Goal: Transaction & Acquisition: Book appointment/travel/reservation

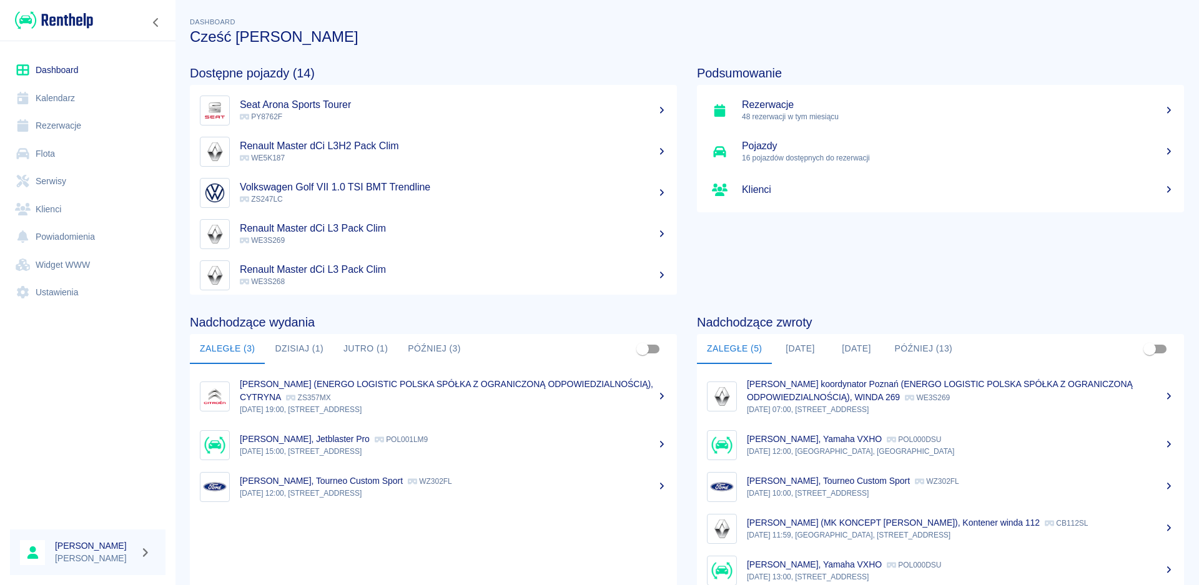
click at [67, 92] on link "Kalendarz" at bounding box center [87, 98] width 155 height 28
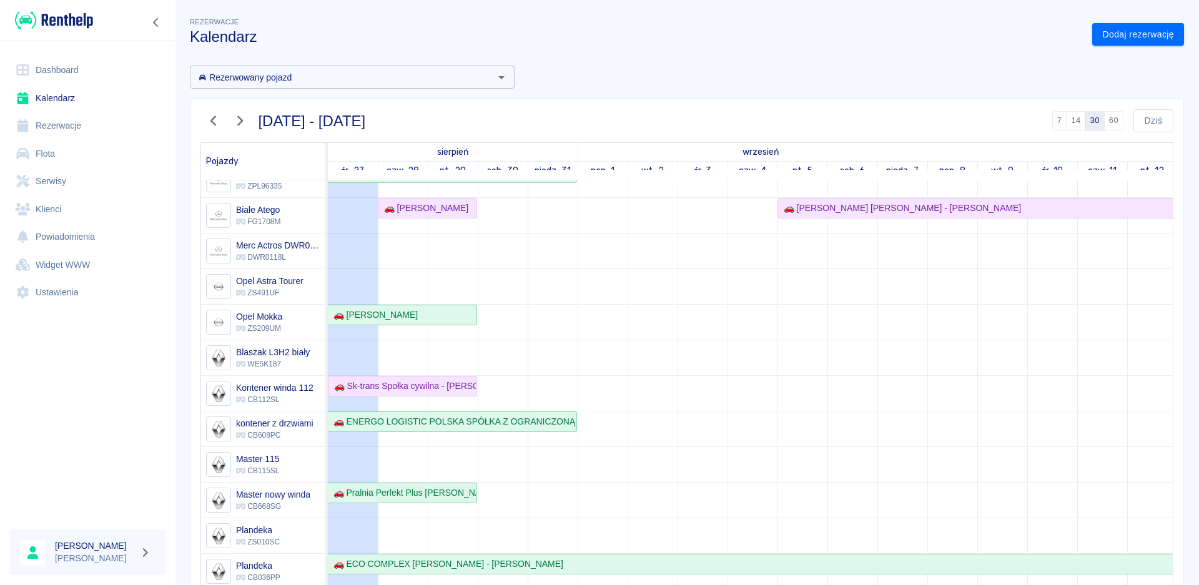
click at [54, 69] on link "Dashboard" at bounding box center [87, 70] width 155 height 28
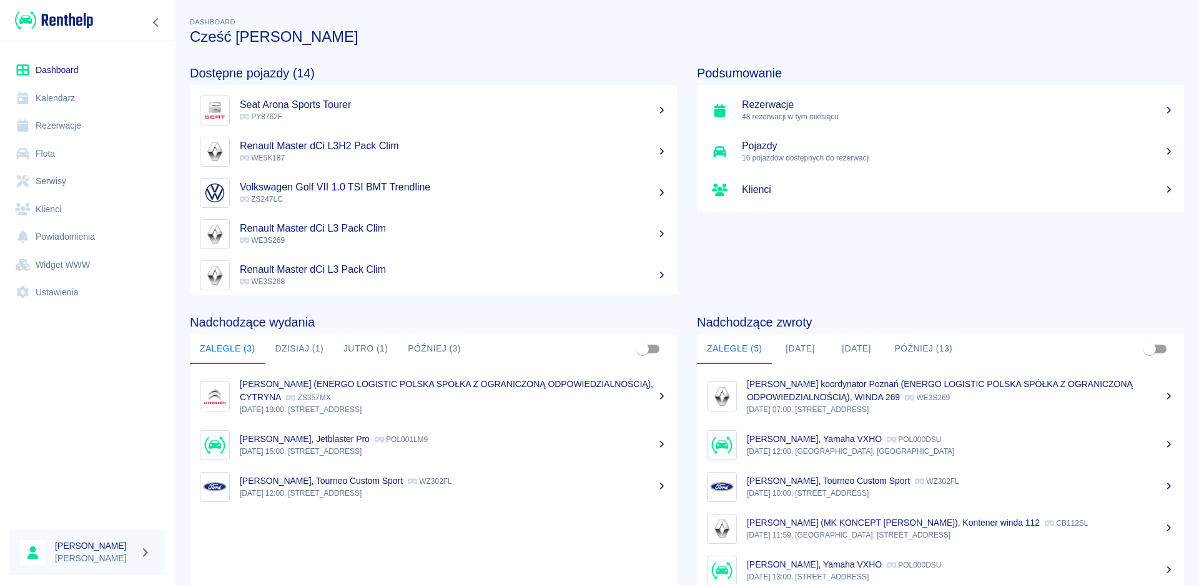
click at [854, 348] on button "[DATE]" at bounding box center [856, 349] width 56 height 30
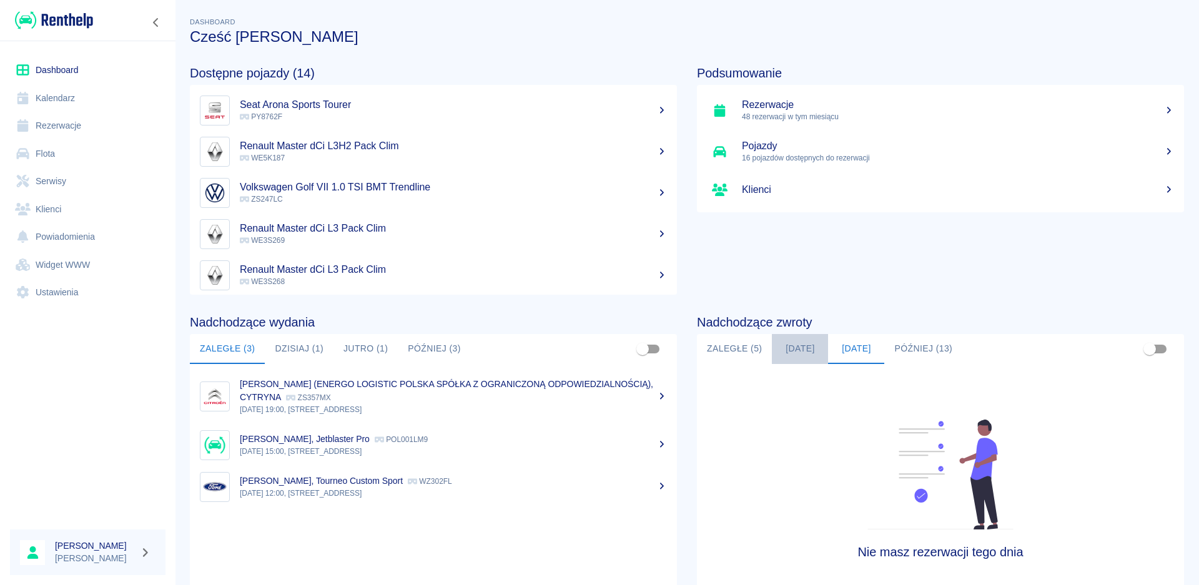
click at [795, 351] on button "[DATE]" at bounding box center [800, 349] width 56 height 30
click at [734, 344] on button "Zaległe (5)" at bounding box center [734, 349] width 75 height 30
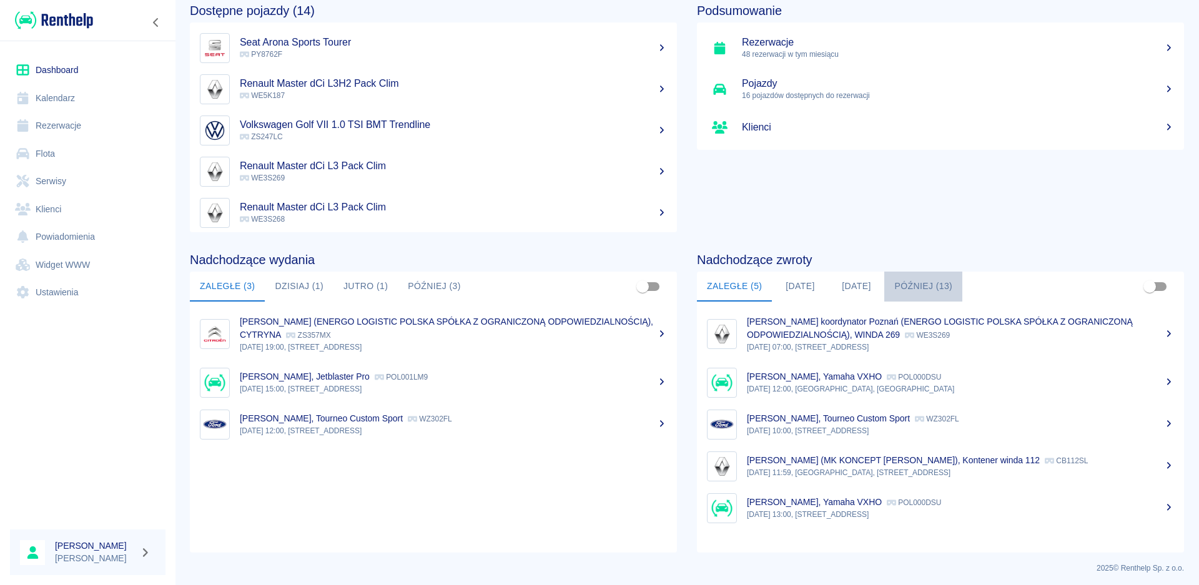
click at [913, 283] on button "Później (13)" at bounding box center [923, 287] width 78 height 30
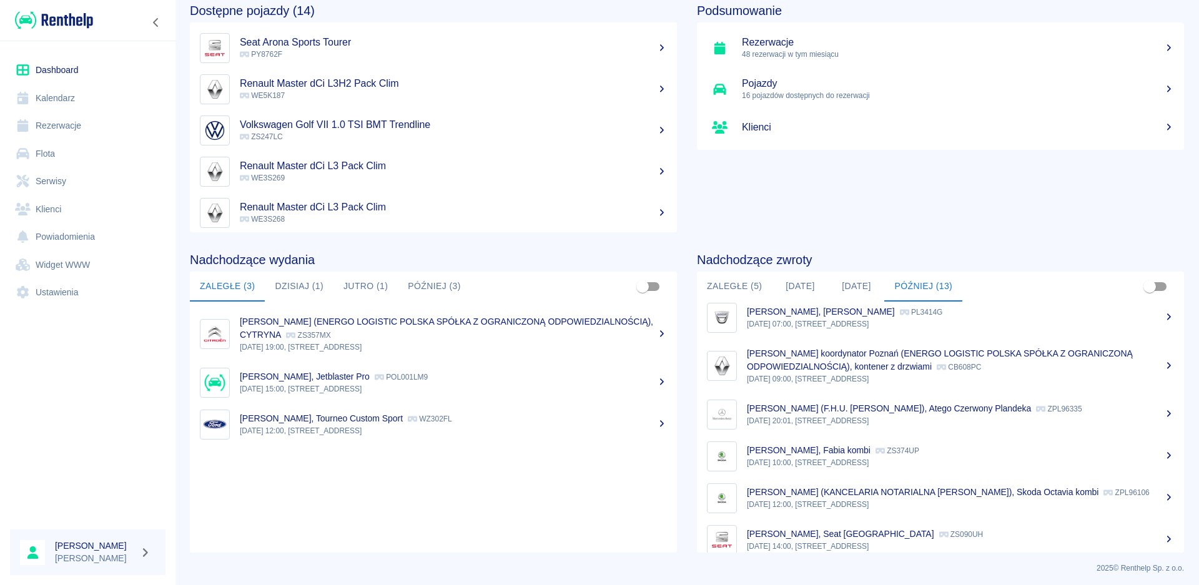
scroll to position [79, 0]
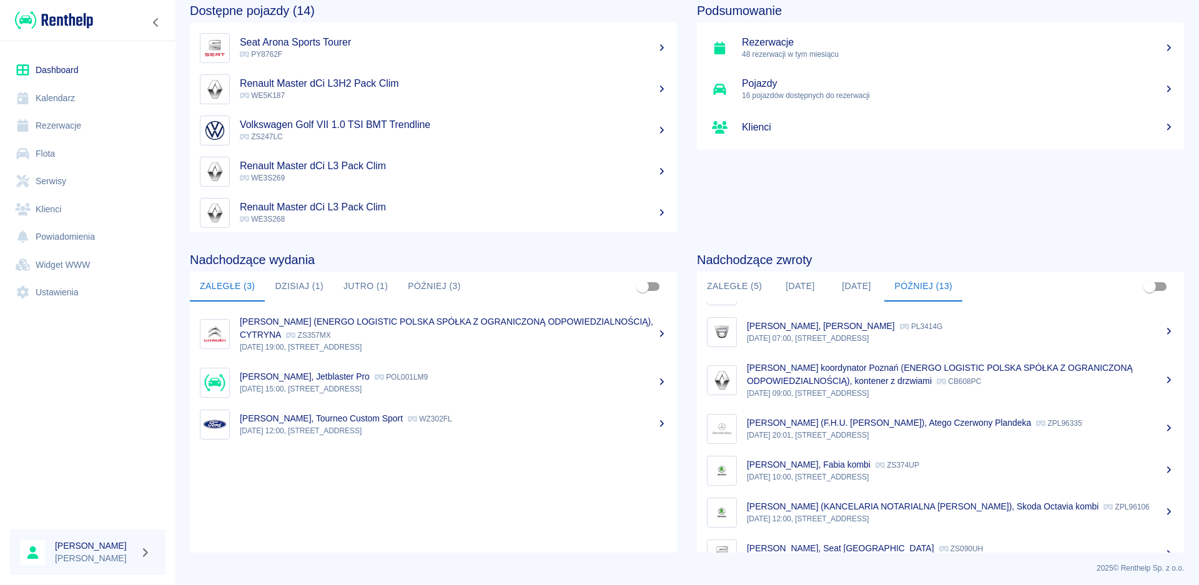
click at [420, 276] on button "Później (3)" at bounding box center [434, 287] width 73 height 30
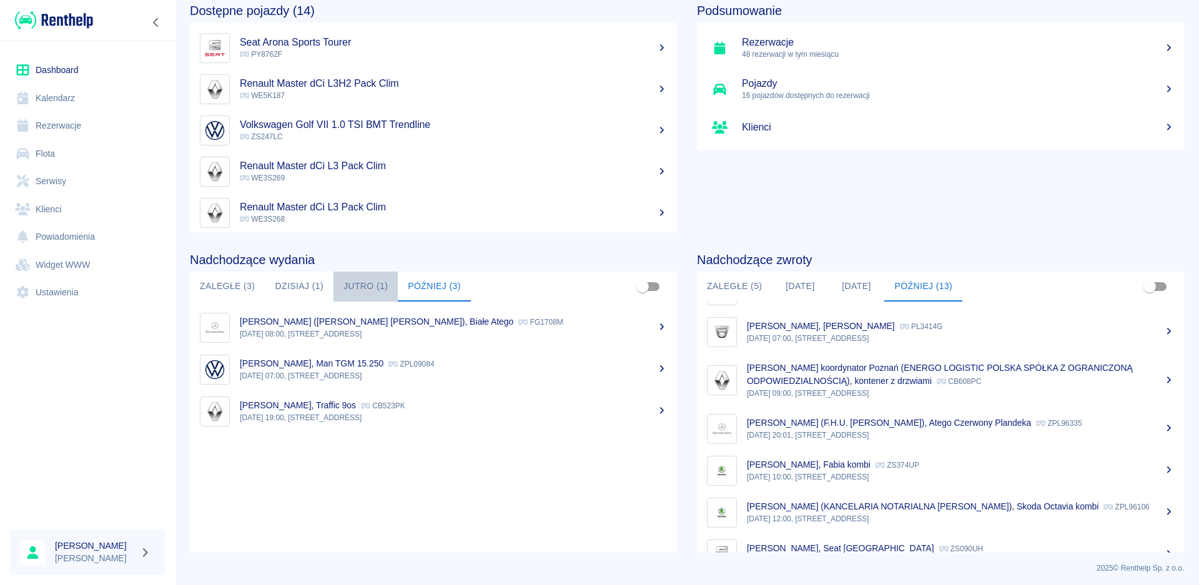
click at [365, 287] on button "Jutro (1)" at bounding box center [365, 287] width 64 height 30
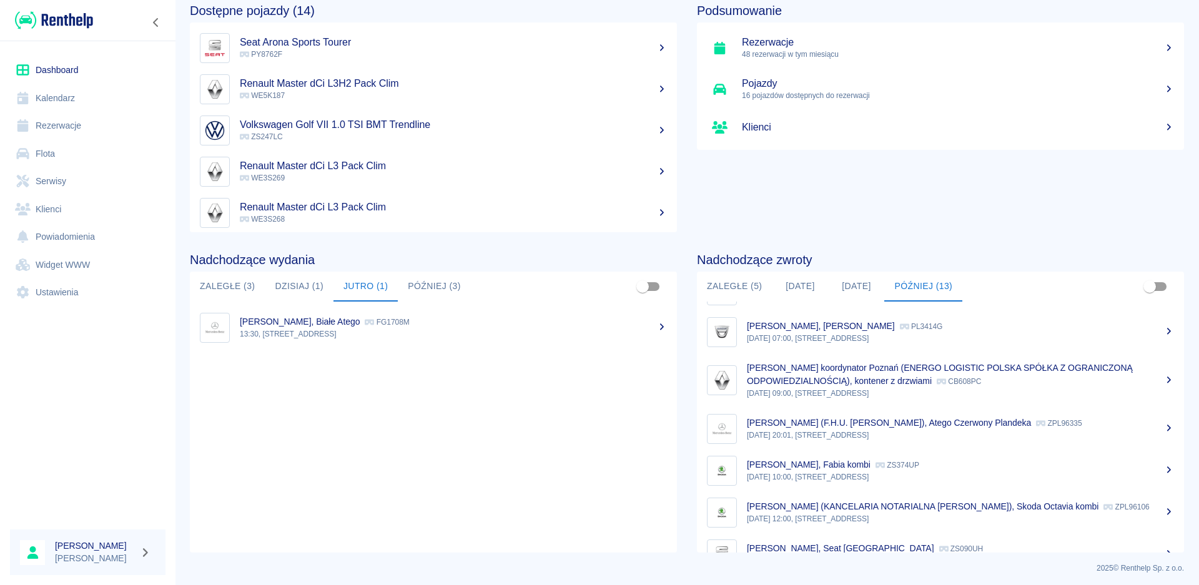
click at [297, 290] on button "Dzisiaj (1)" at bounding box center [299, 287] width 69 height 30
click at [367, 290] on button "Jutro (1)" at bounding box center [365, 287] width 64 height 30
click at [313, 288] on button "Dzisiaj (1)" at bounding box center [299, 287] width 69 height 30
drag, startPoint x: 366, startPoint y: 282, endPoint x: 380, endPoint y: 286, distance: 14.2
click at [366, 283] on button "Jutro (1)" at bounding box center [365, 287] width 64 height 30
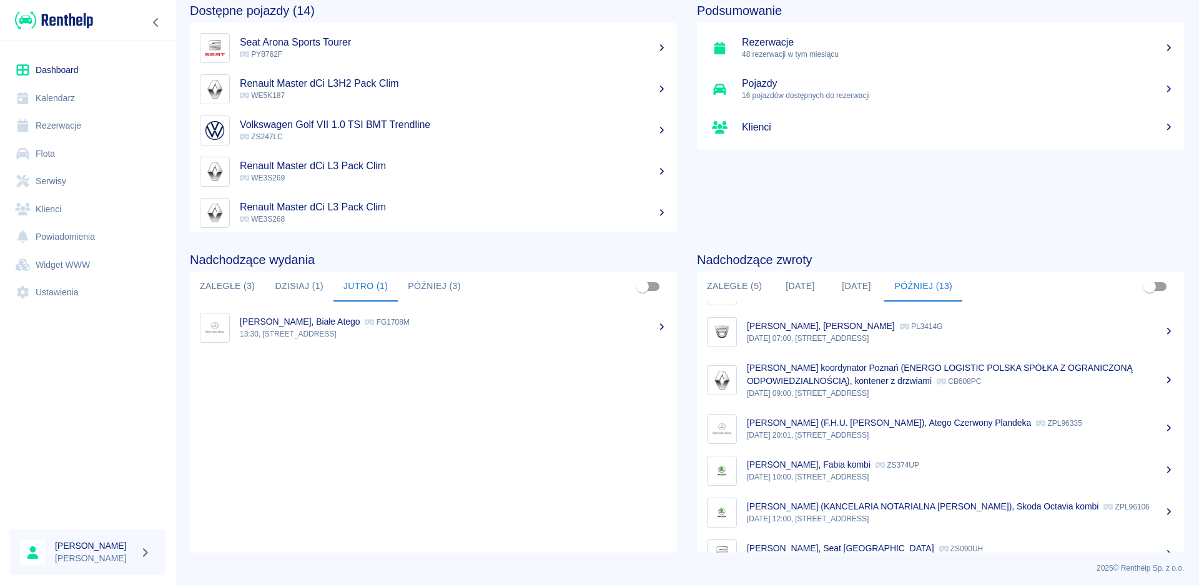
click at [295, 283] on button "Dzisiaj (1)" at bounding box center [299, 287] width 69 height 30
click at [428, 328] on p "17:00, [STREET_ADDRESS]" at bounding box center [453, 333] width 427 height 11
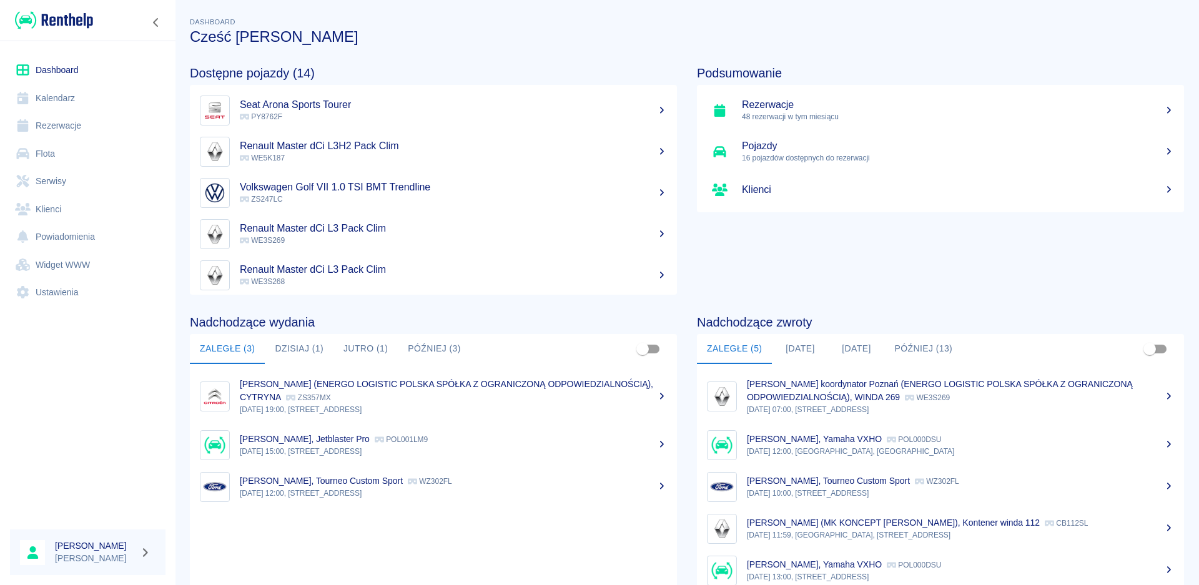
click at [367, 344] on button "Jutro (1)" at bounding box center [365, 349] width 64 height 30
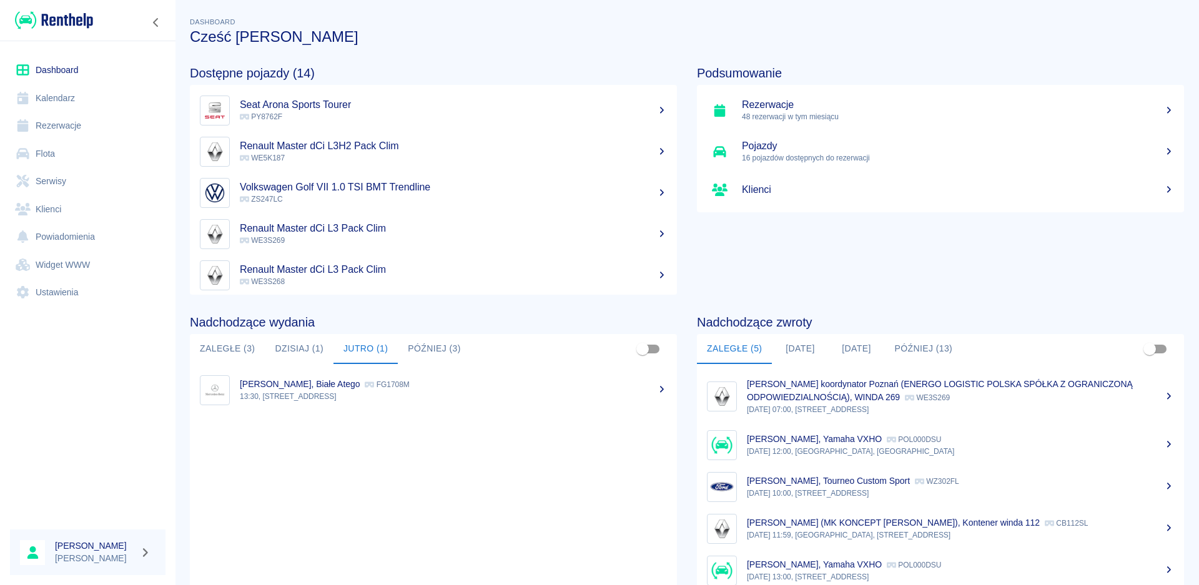
click at [315, 342] on button "Dzisiaj (1)" at bounding box center [299, 349] width 69 height 30
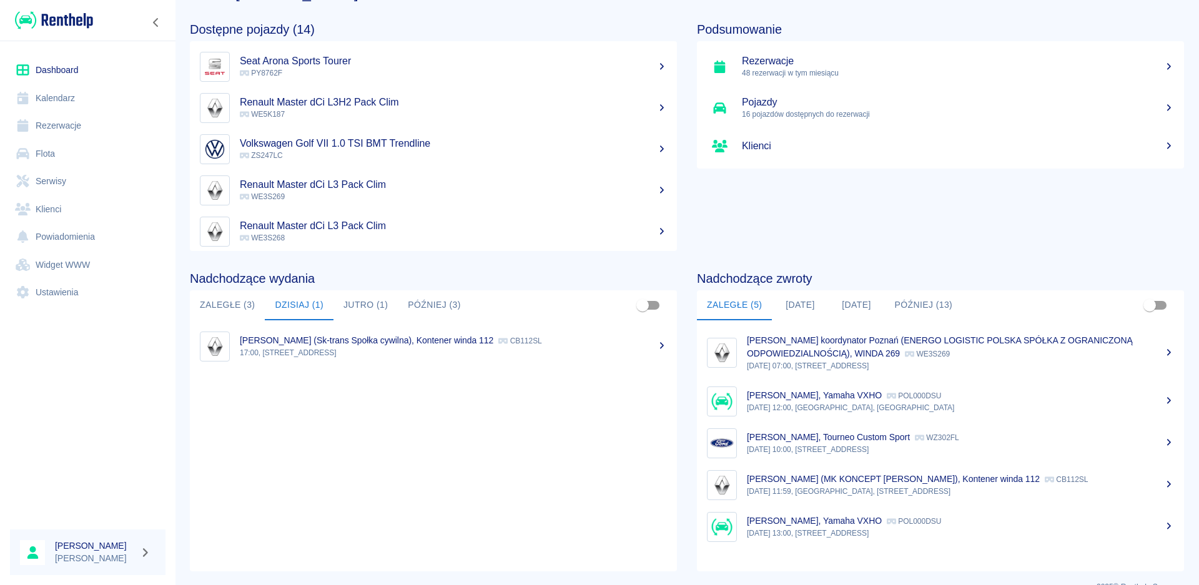
scroll to position [66, 0]
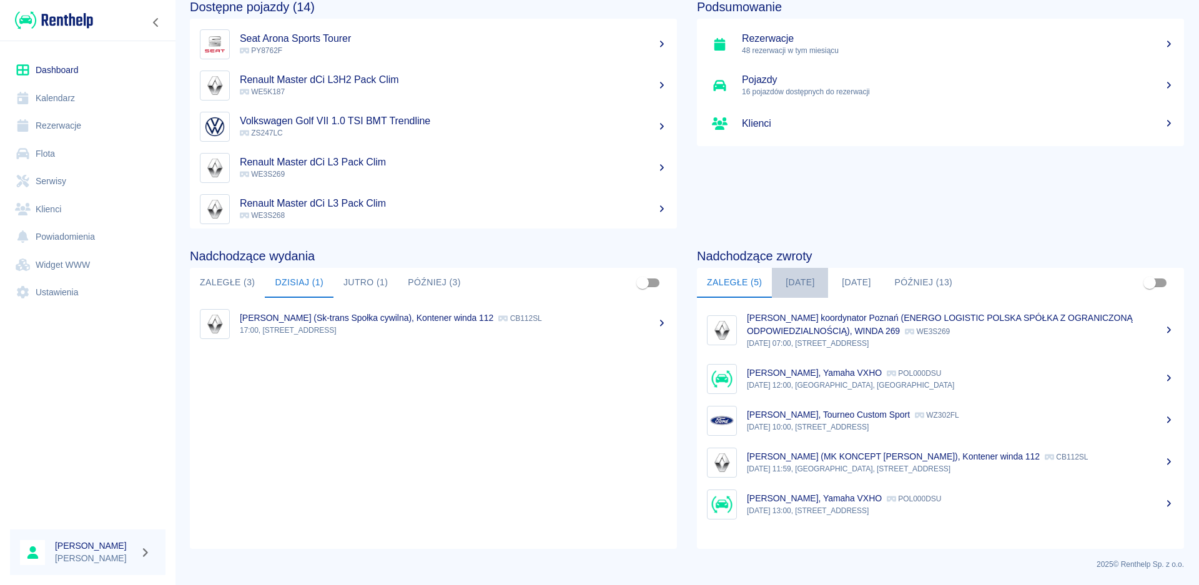
click at [800, 280] on button "[DATE]" at bounding box center [800, 283] width 56 height 30
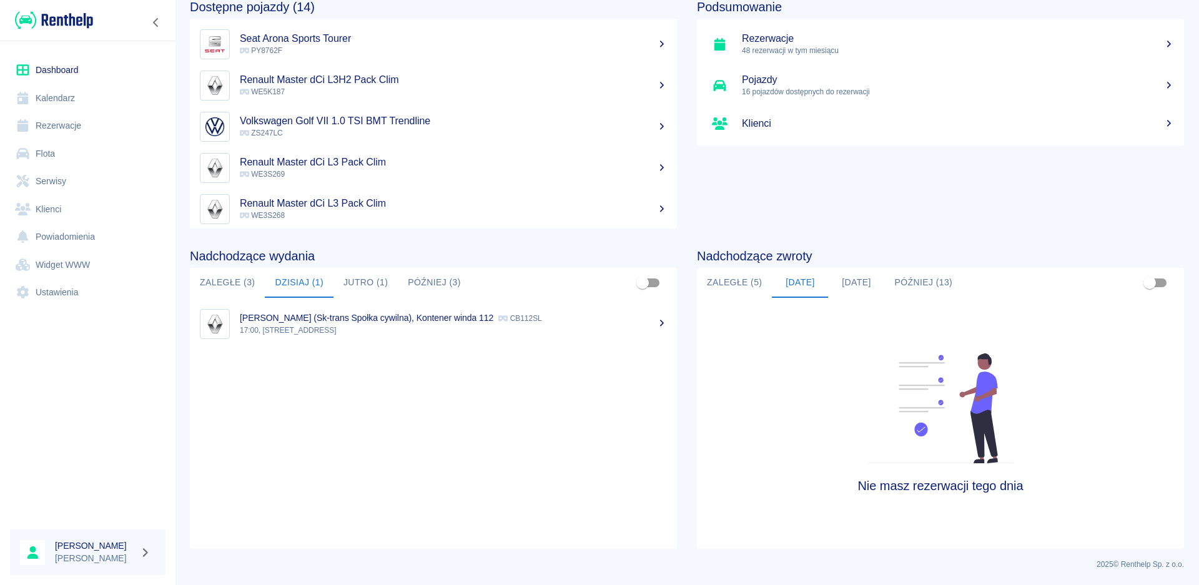
click at [844, 275] on button "[DATE]" at bounding box center [856, 283] width 56 height 30
click at [922, 278] on button "Później (13)" at bounding box center [923, 283] width 78 height 30
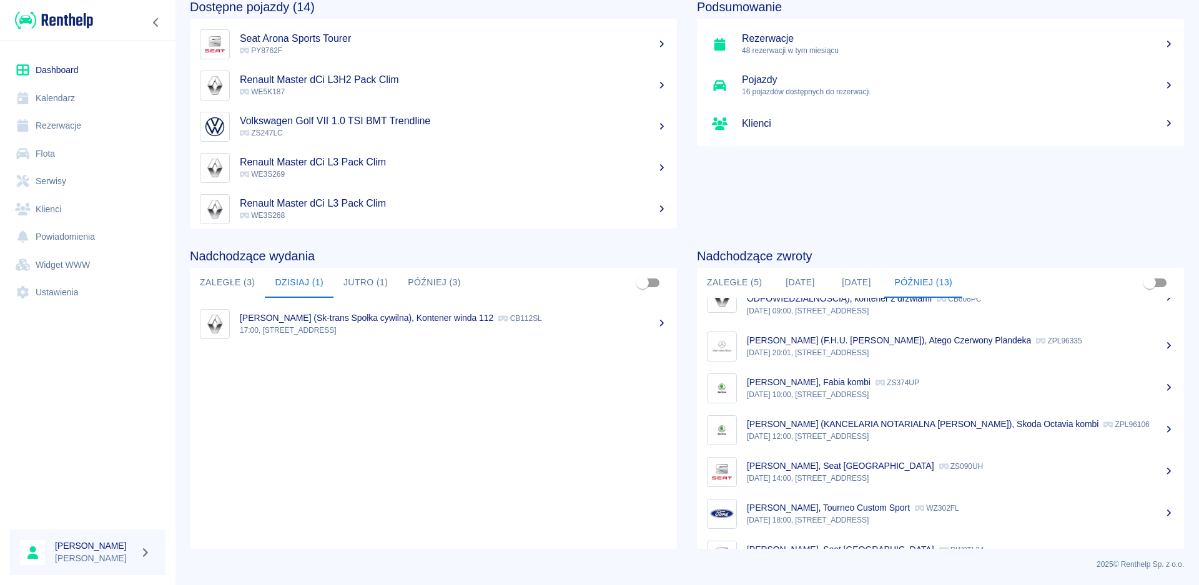
scroll to position [79, 0]
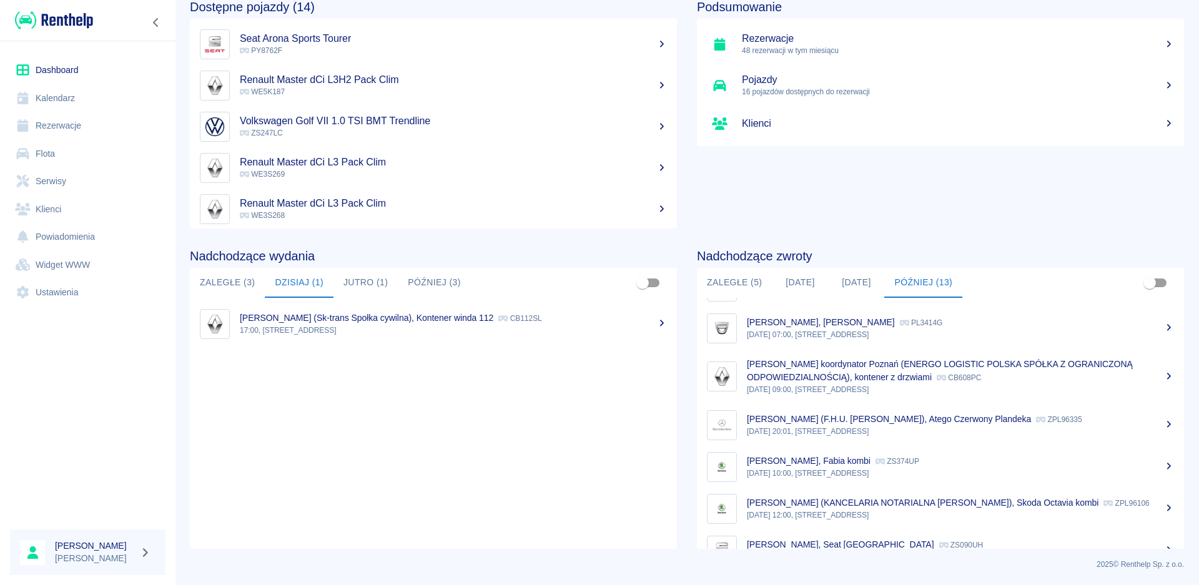
drag, startPoint x: 845, startPoint y: 278, endPoint x: 845, endPoint y: 287, distance: 8.7
click at [845, 278] on button "[DATE]" at bounding box center [856, 283] width 56 height 30
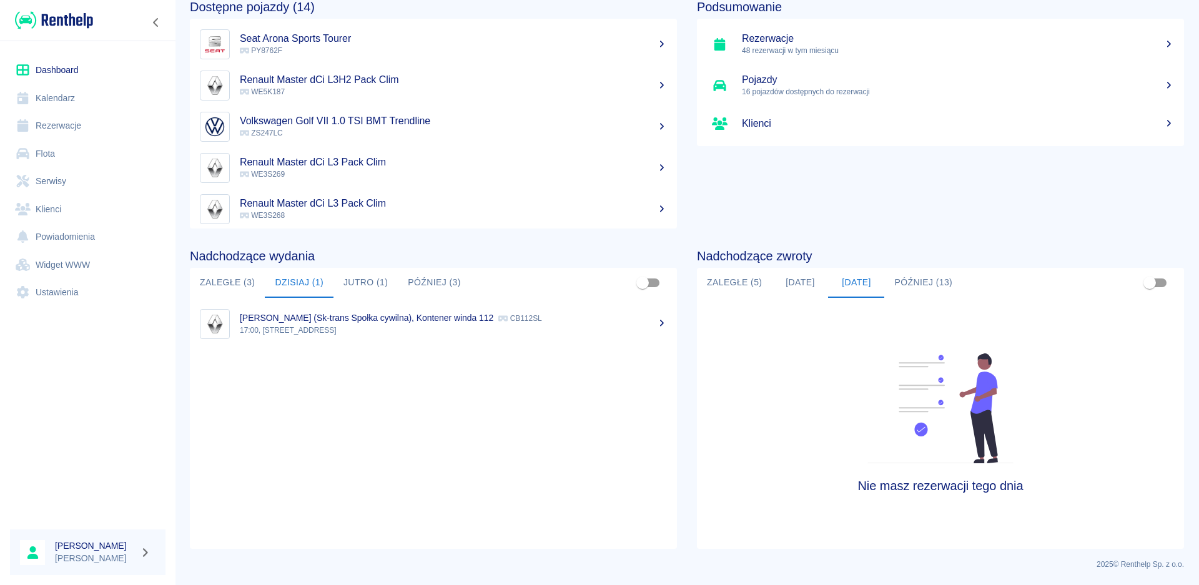
click at [788, 285] on button "[DATE]" at bounding box center [800, 283] width 56 height 30
click at [716, 284] on button "Zaległe (5)" at bounding box center [734, 283] width 75 height 30
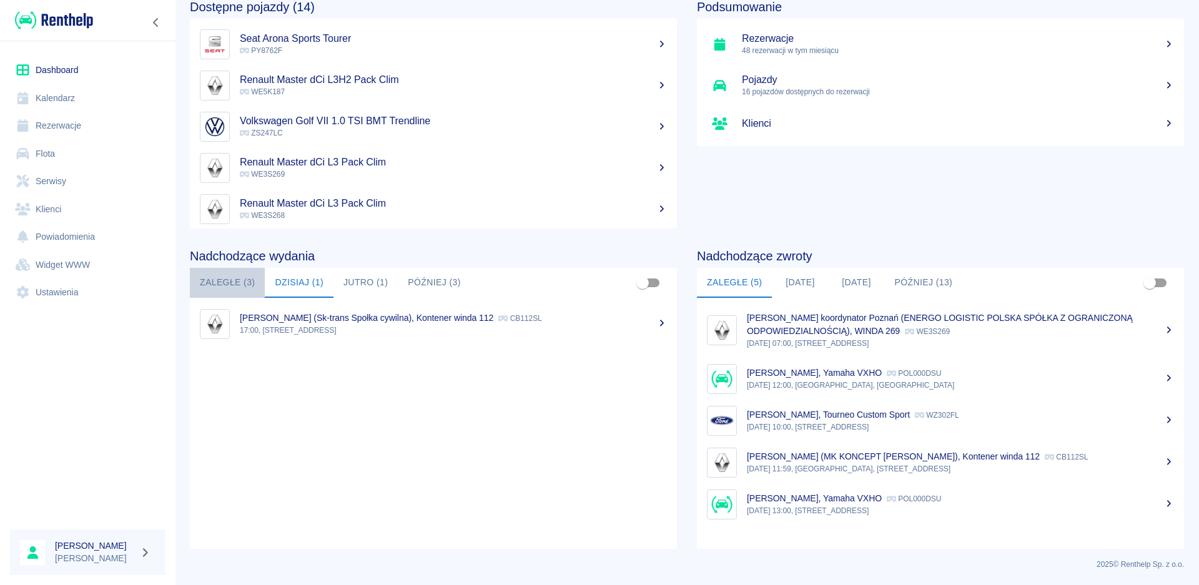
click at [222, 280] on button "Zaległe (3)" at bounding box center [227, 283] width 75 height 30
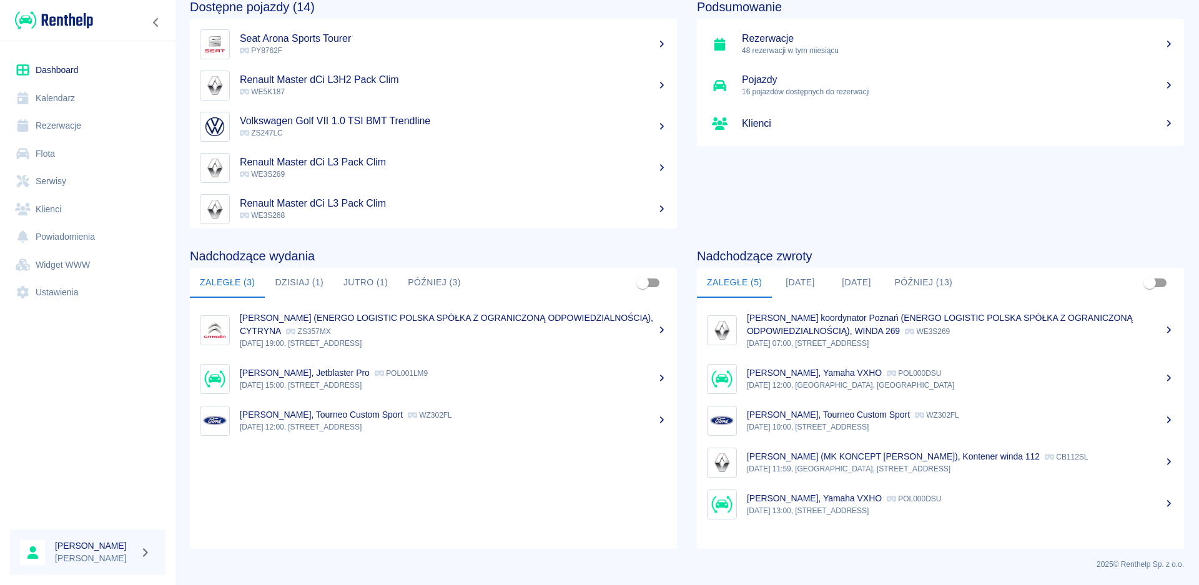
click at [307, 272] on button "Dzisiaj (1)" at bounding box center [299, 283] width 69 height 30
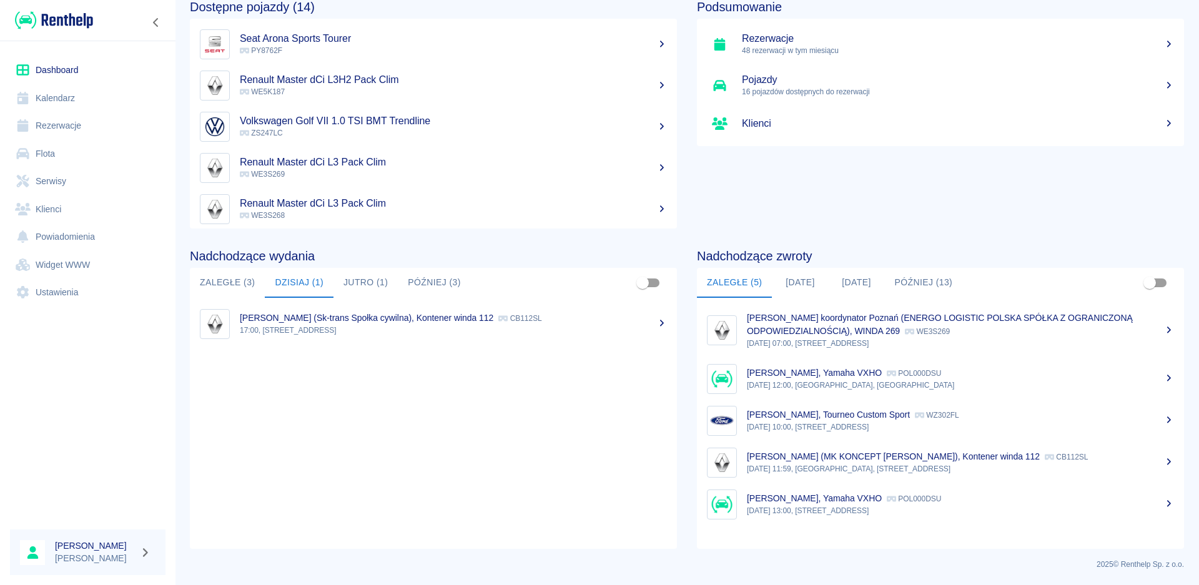
click at [368, 282] on button "Jutro (1)" at bounding box center [365, 283] width 64 height 30
click at [435, 281] on button "Później (3)" at bounding box center [434, 283] width 73 height 30
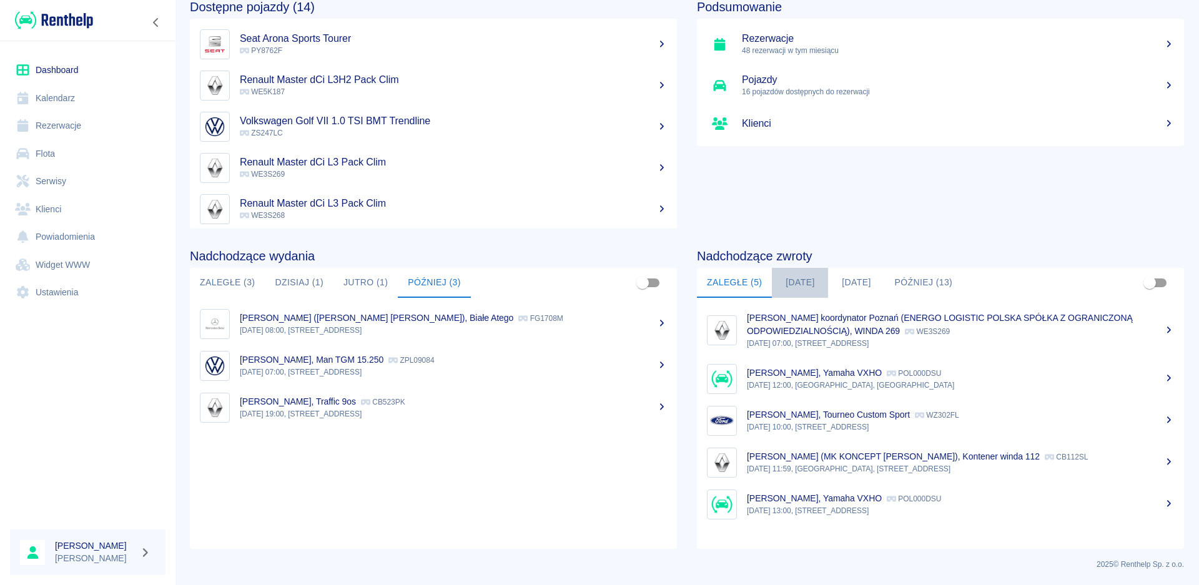
click at [797, 278] on button "[DATE]" at bounding box center [800, 283] width 56 height 30
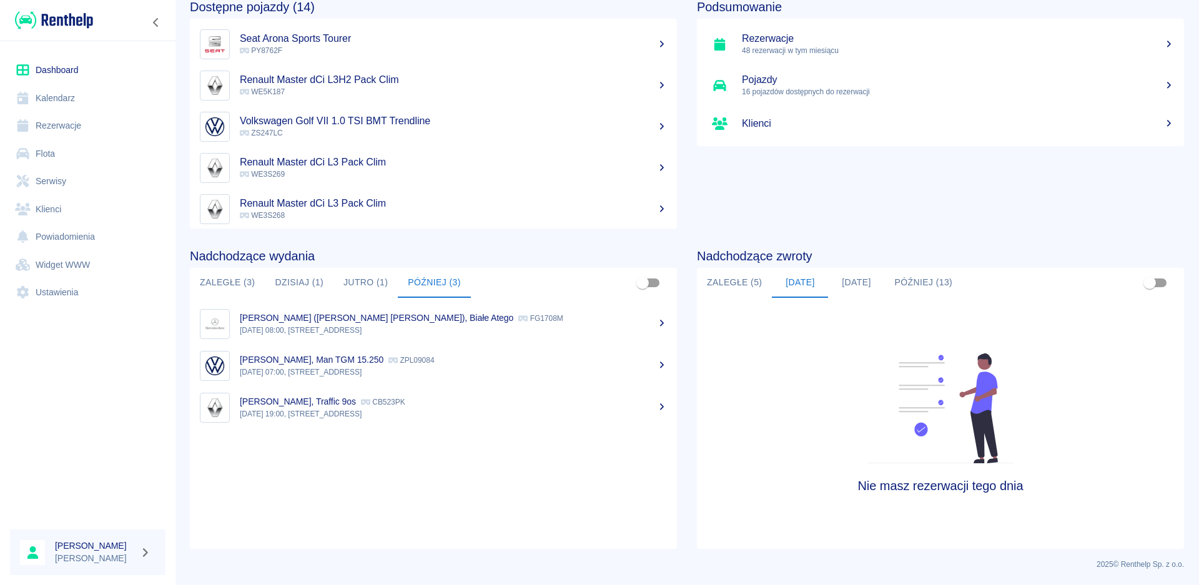
click at [844, 280] on button "[DATE]" at bounding box center [856, 283] width 56 height 30
click at [910, 281] on button "Później (13)" at bounding box center [923, 283] width 78 height 30
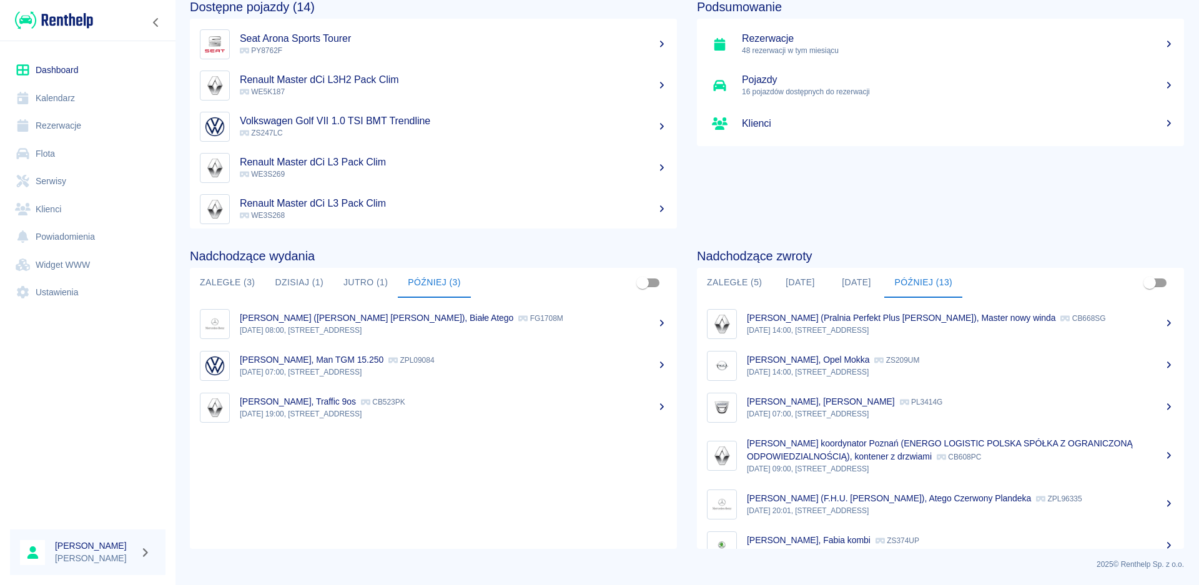
click at [921, 323] on div "[PERSON_NAME] (Pralnia Perfekt Plus [PERSON_NAME]), Master nowy winda CB668SG" at bounding box center [960, 318] width 427 height 13
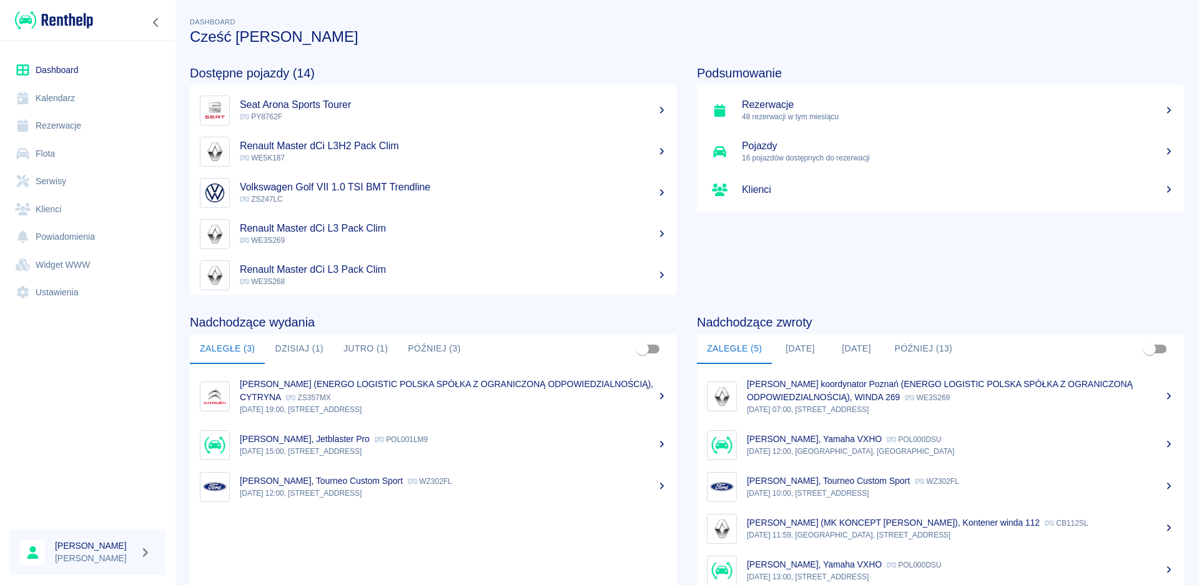
click at [1072, 114] on p "48 rezerwacji w tym miesiącu" at bounding box center [958, 116] width 432 height 11
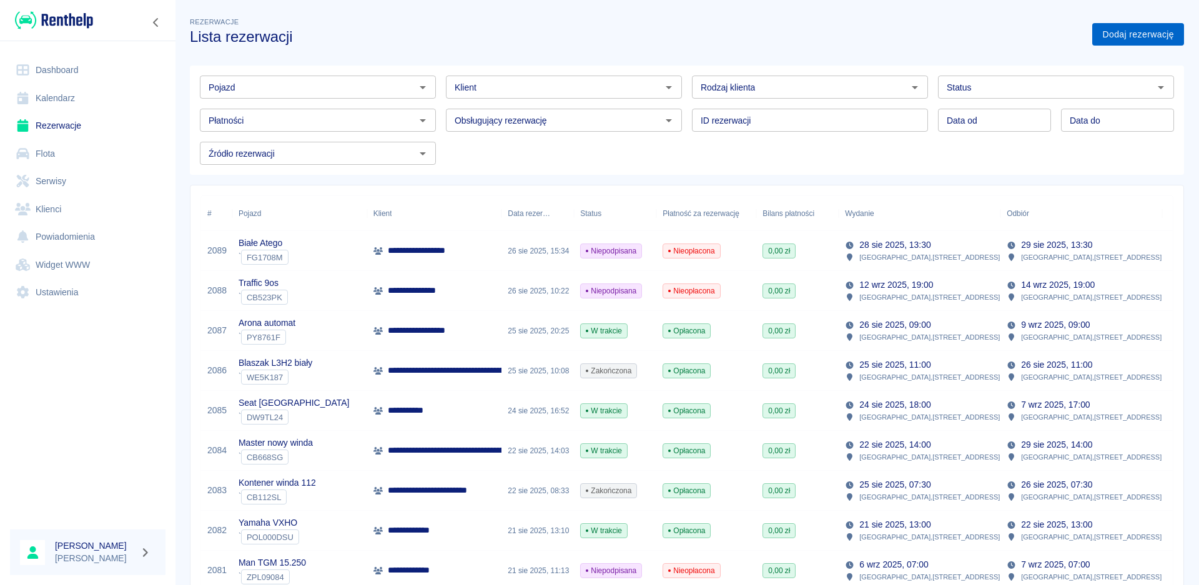
click at [1166, 29] on link "Dodaj rezerwację" at bounding box center [1138, 34] width 92 height 23
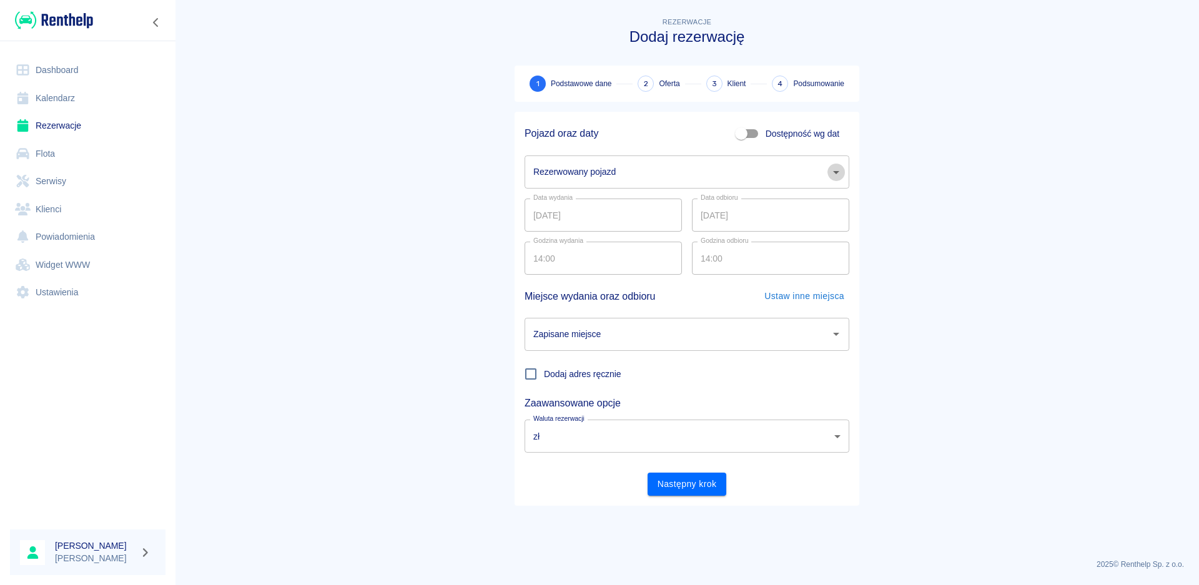
click at [834, 177] on icon "Otwórz" at bounding box center [836, 172] width 15 height 15
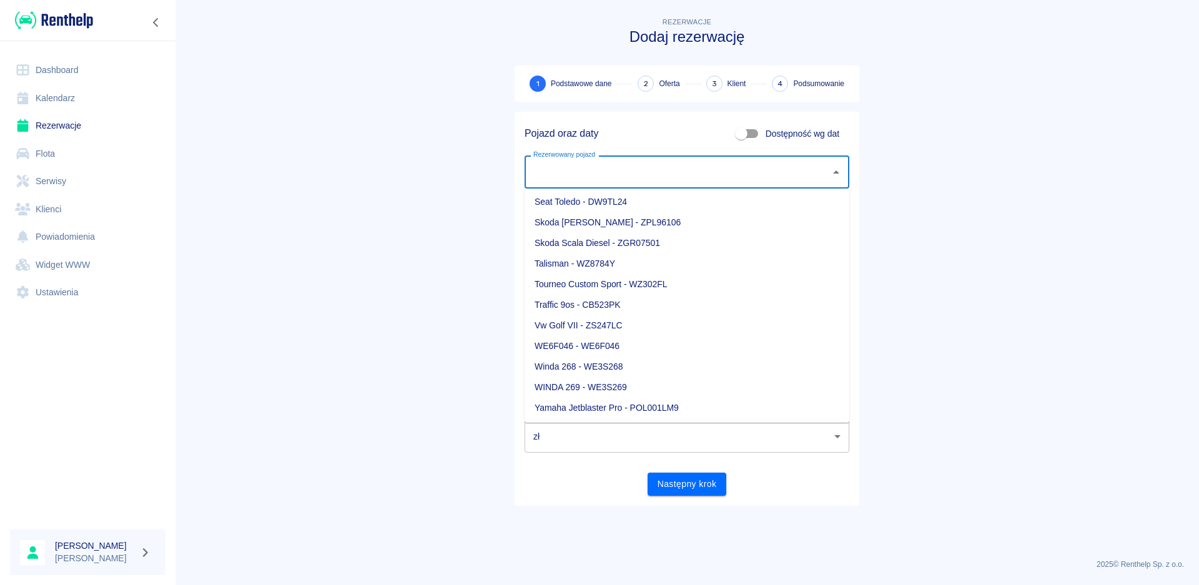
scroll to position [435, 0]
click at [619, 347] on li "Winda 268 - WE3S268" at bounding box center [686, 345] width 325 height 21
type input "Winda 268 - WE3S268"
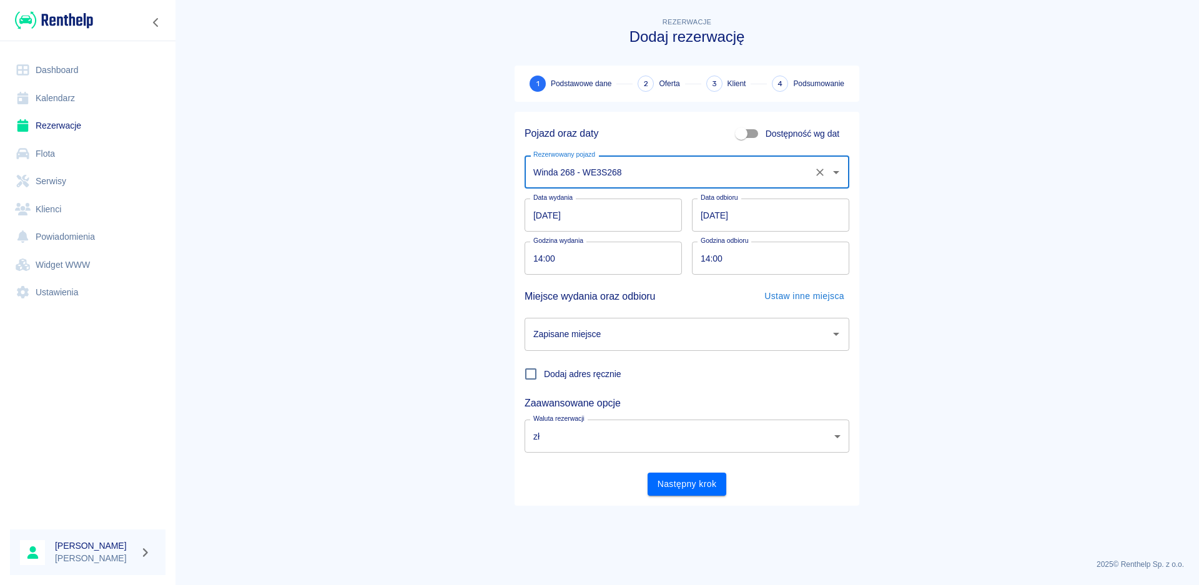
click at [546, 215] on input "[DATE]" at bounding box center [602, 215] width 157 height 33
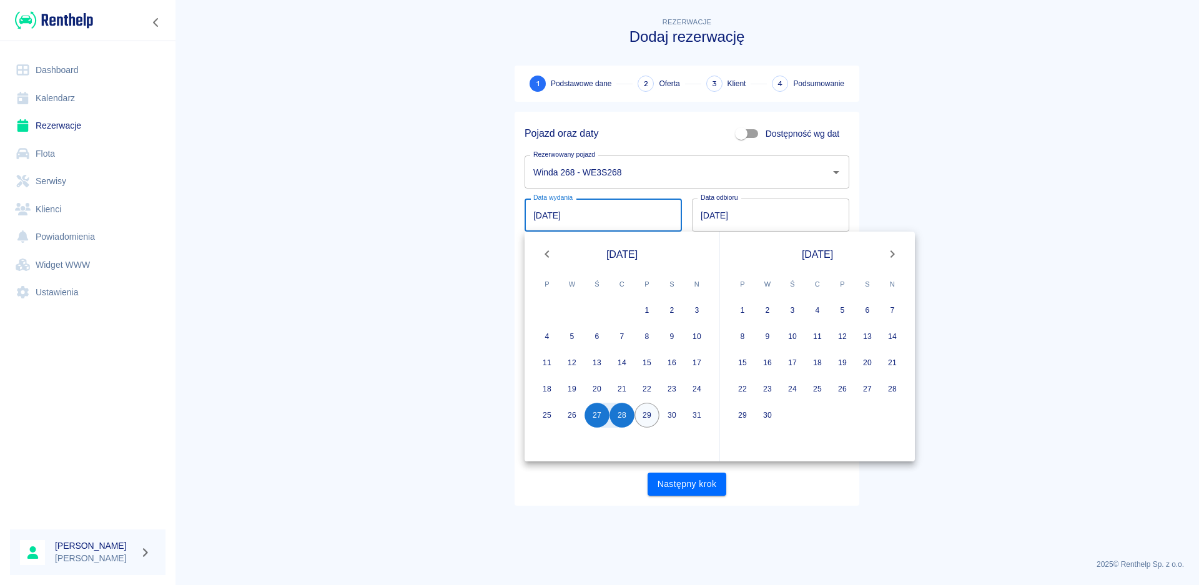
click at [643, 415] on button "29" at bounding box center [646, 415] width 25 height 25
type input "[DATE]"
type input "DD.MM.YYYY"
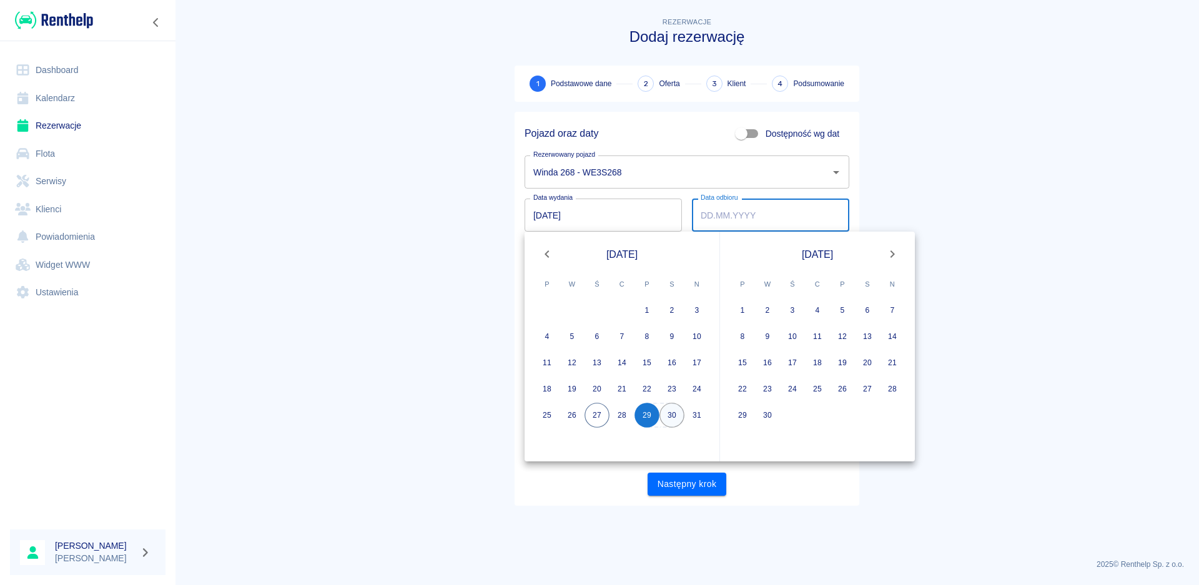
click at [669, 412] on button "30" at bounding box center [671, 415] width 25 height 25
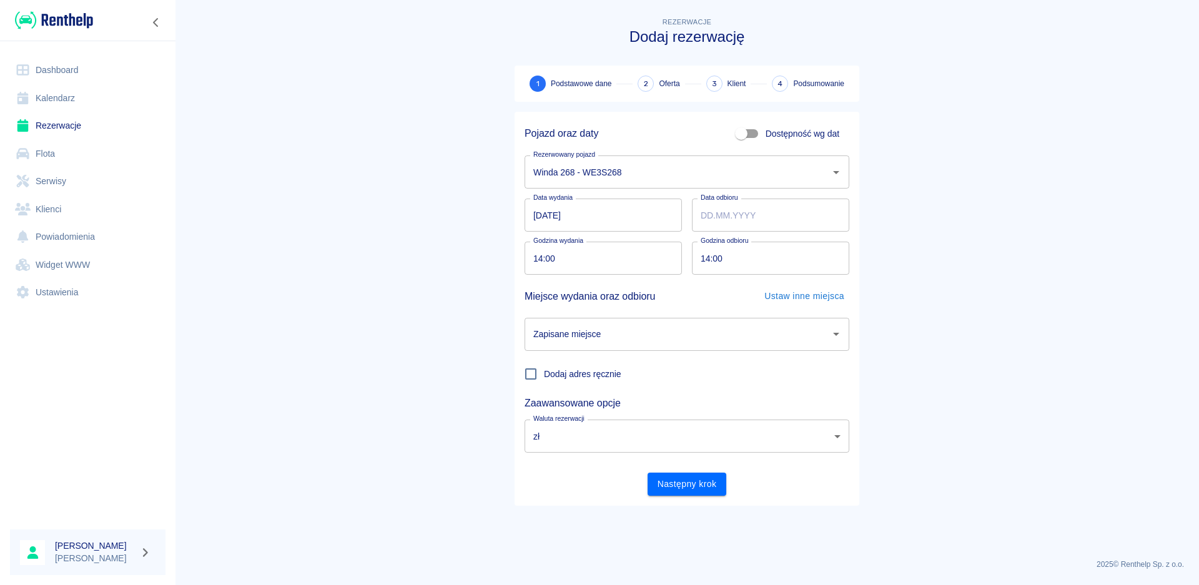
type input "[DATE]"
click at [541, 259] on input "14:00" at bounding box center [598, 258] width 149 height 33
type input "07:00"
click at [708, 260] on input "14:00" at bounding box center [766, 258] width 149 height 33
click at [828, 335] on button "Otwórz" at bounding box center [835, 333] width 17 height 17
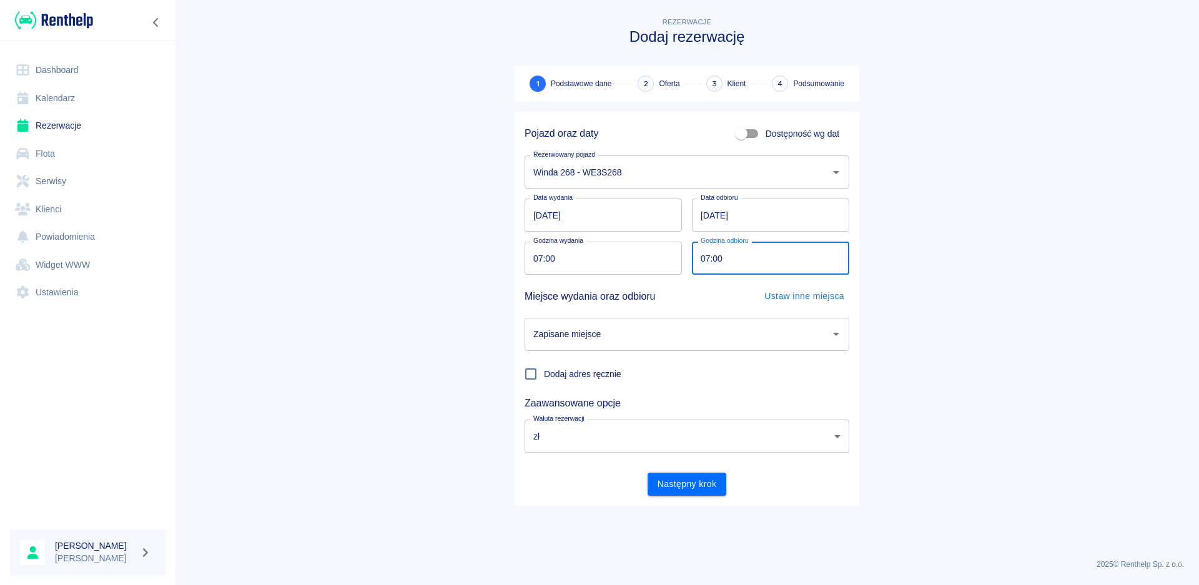
type input "07:00"
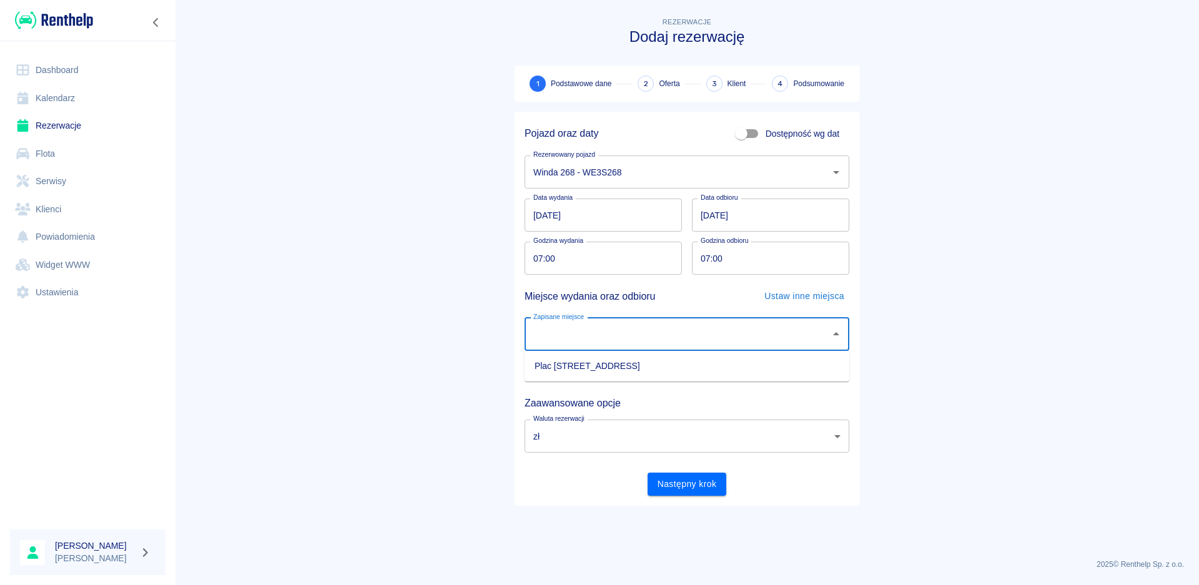
click at [626, 367] on li "Plac [STREET_ADDRESS]" at bounding box center [686, 366] width 325 height 21
type input "Plac [STREET_ADDRESS]"
click at [688, 483] on button "Następny krok" at bounding box center [686, 484] width 79 height 23
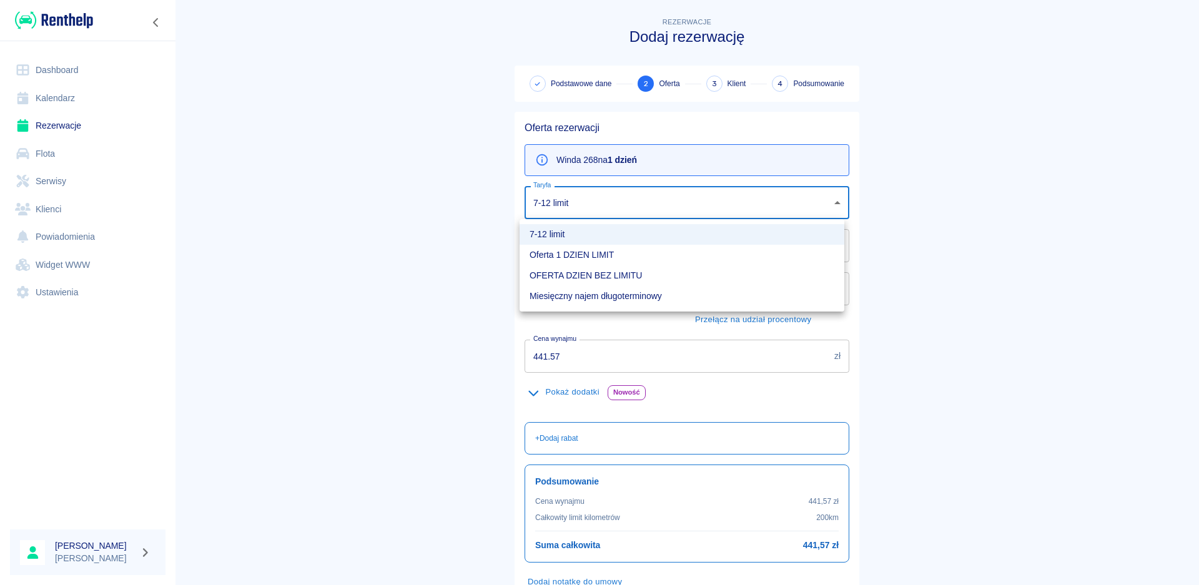
click at [832, 200] on body "Używamy plików Cookies, by zapewnić Ci najlepsze możliwe doświadczenie. Aby dow…" at bounding box center [599, 292] width 1199 height 585
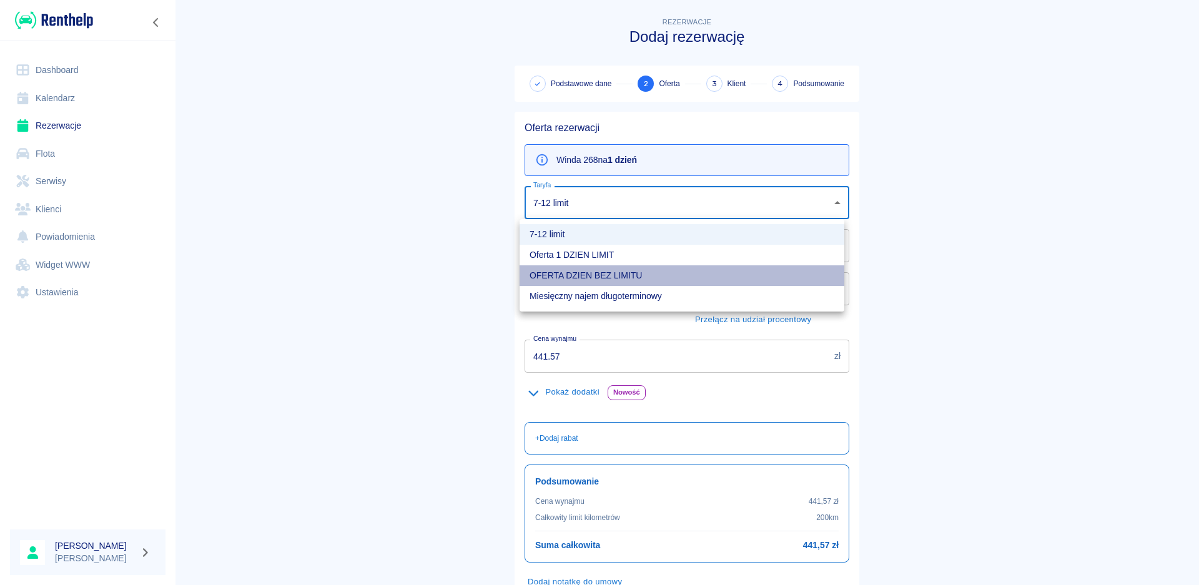
click at [608, 274] on li "OFERTA DZIEN BEZ LIMITU" at bounding box center [681, 275] width 325 height 21
type input "b82fc944-b853-48b0-abd1-907c359e25b8"
type input "9999"
type input "0"
type input "613.77"
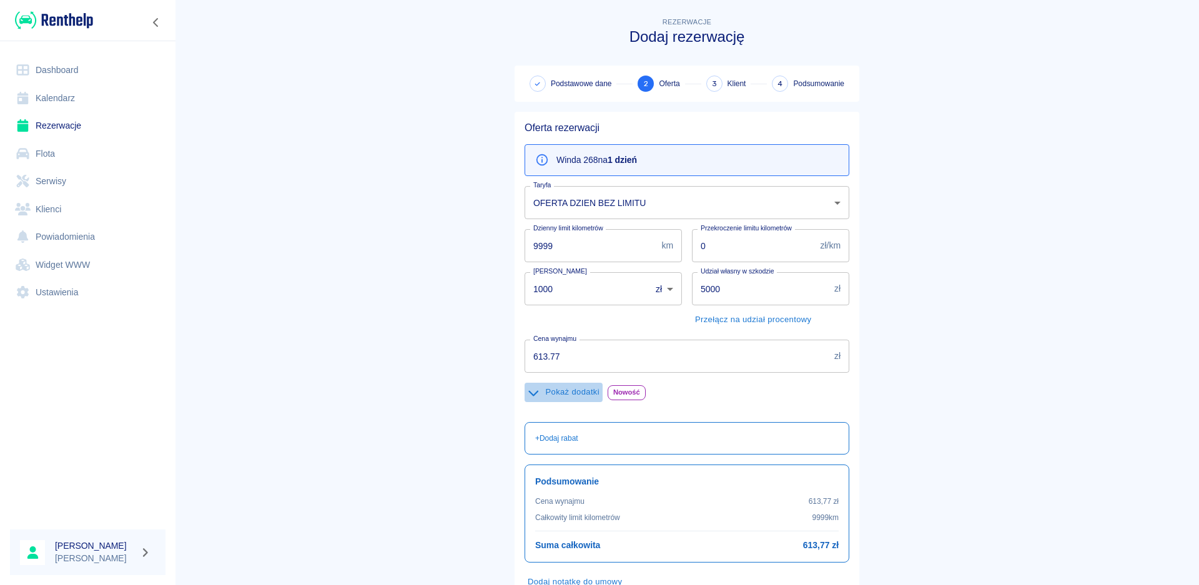
click at [532, 392] on icon "button" at bounding box center [533, 393] width 10 height 6
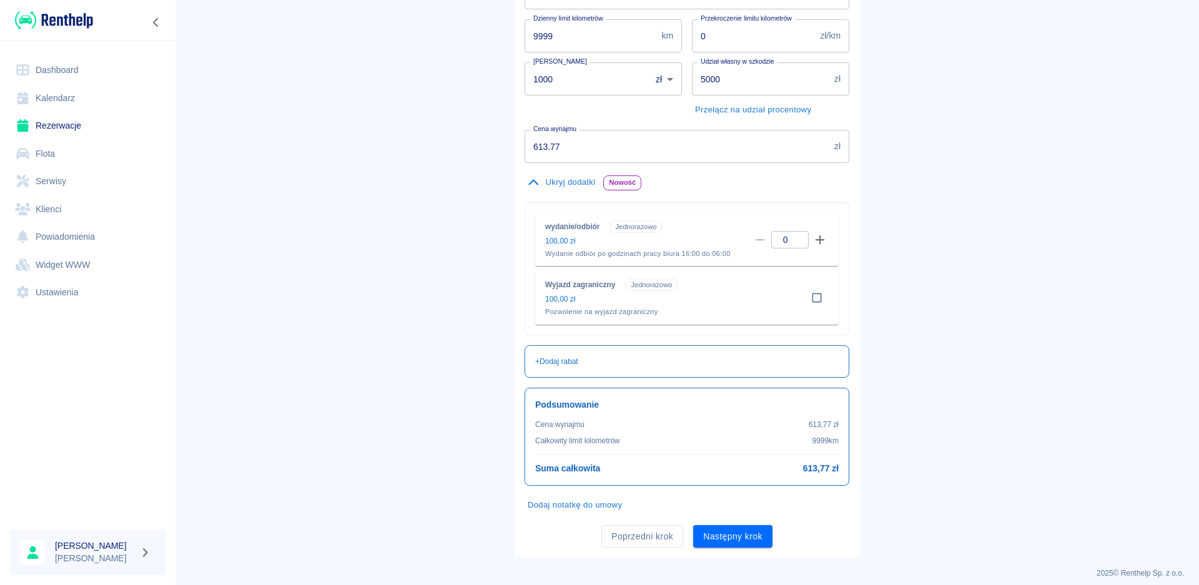
scroll to position [219, 0]
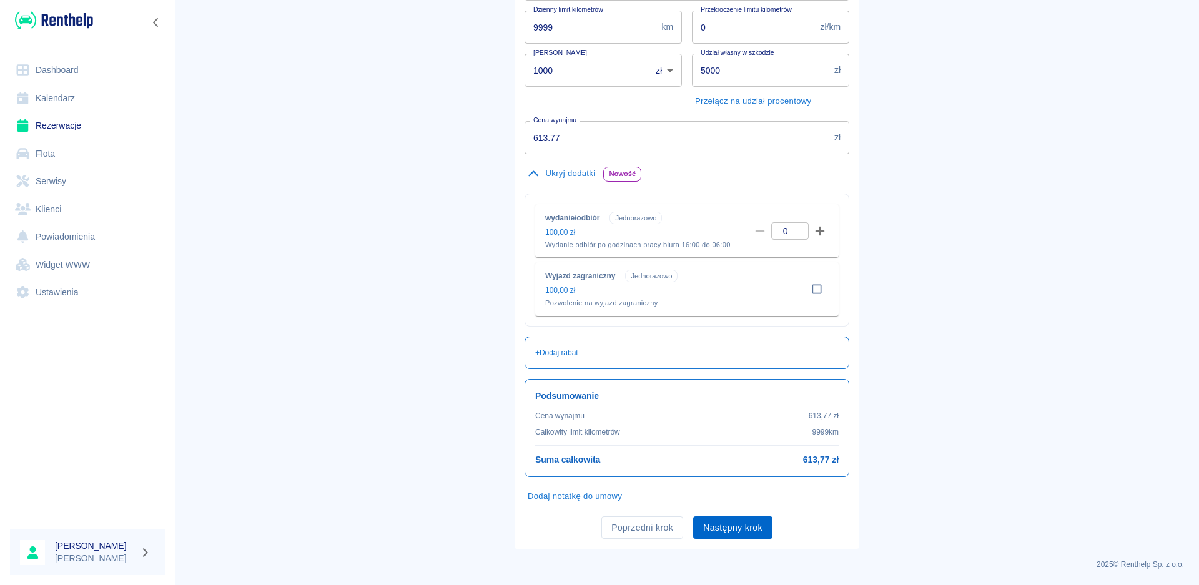
click at [730, 532] on button "Następny krok" at bounding box center [732, 527] width 79 height 23
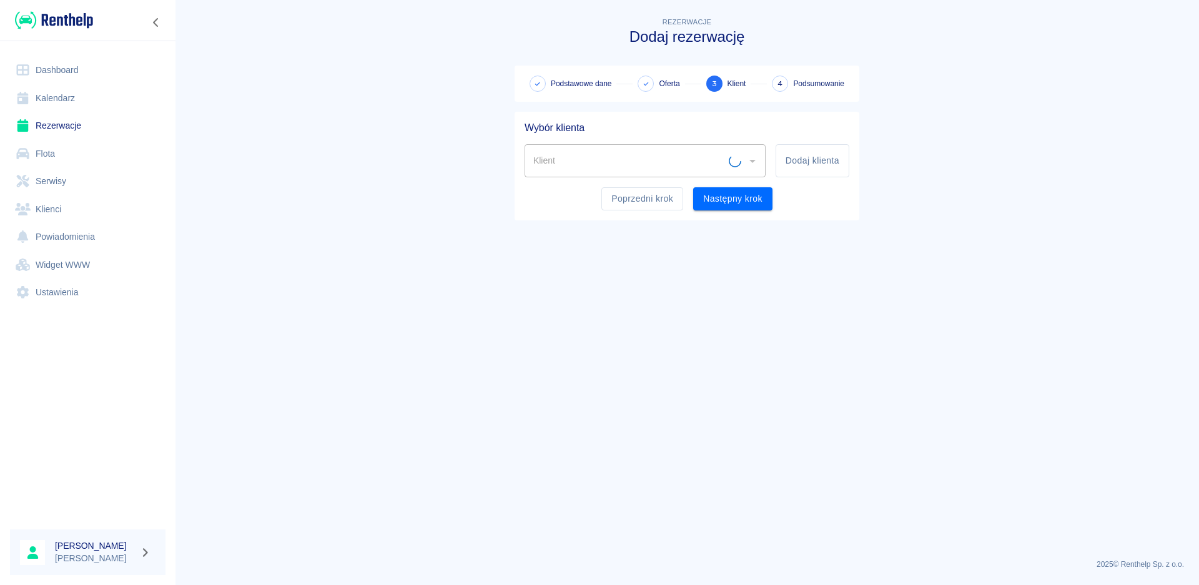
scroll to position [0, 0]
click at [624, 157] on input "Klient" at bounding box center [635, 161] width 211 height 22
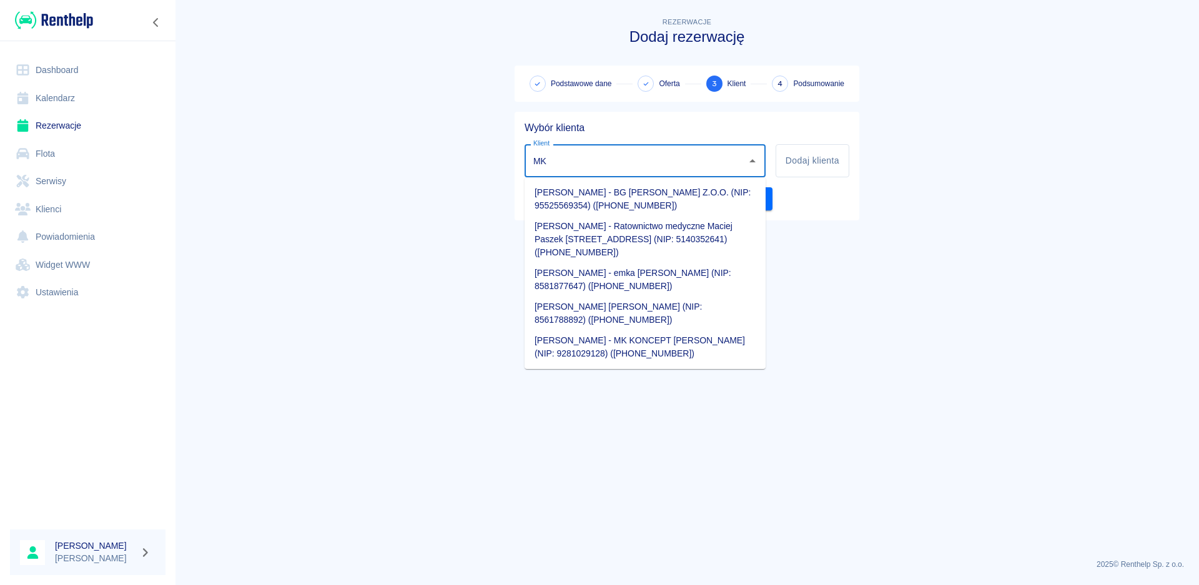
click at [623, 338] on li "[PERSON_NAME] - MK KONCEPT [PERSON_NAME] (NIP: 9281029128) ([PHONE_NUMBER])" at bounding box center [644, 347] width 241 height 34
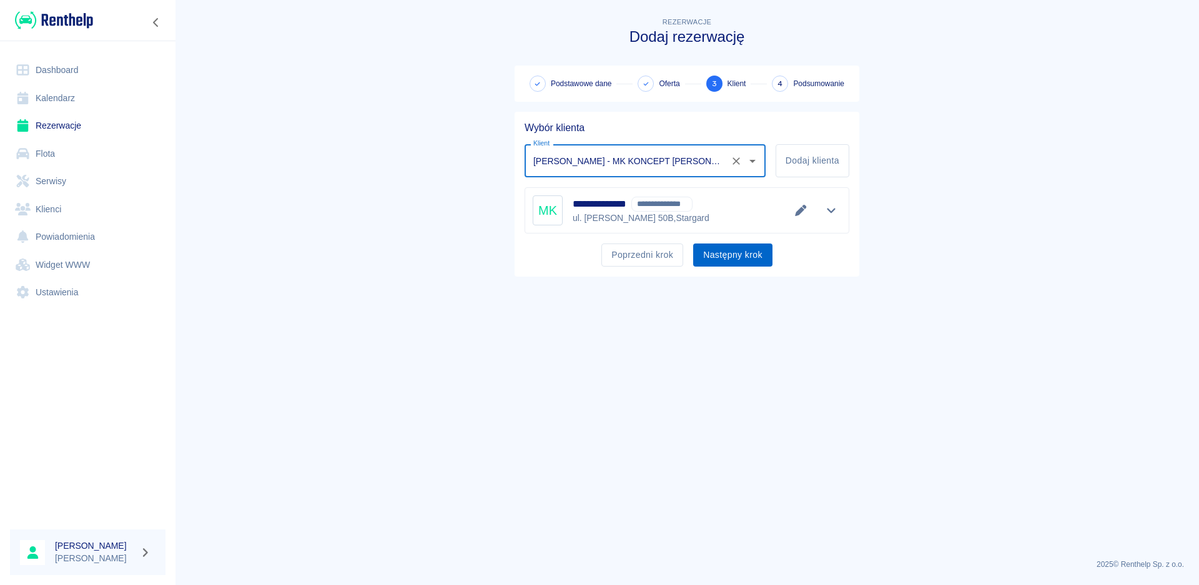
type input "[PERSON_NAME] - MK KONCEPT [PERSON_NAME] (NIP: 9281029128) ([PHONE_NUMBER])"
click at [732, 253] on button "Następny krok" at bounding box center [732, 255] width 79 height 23
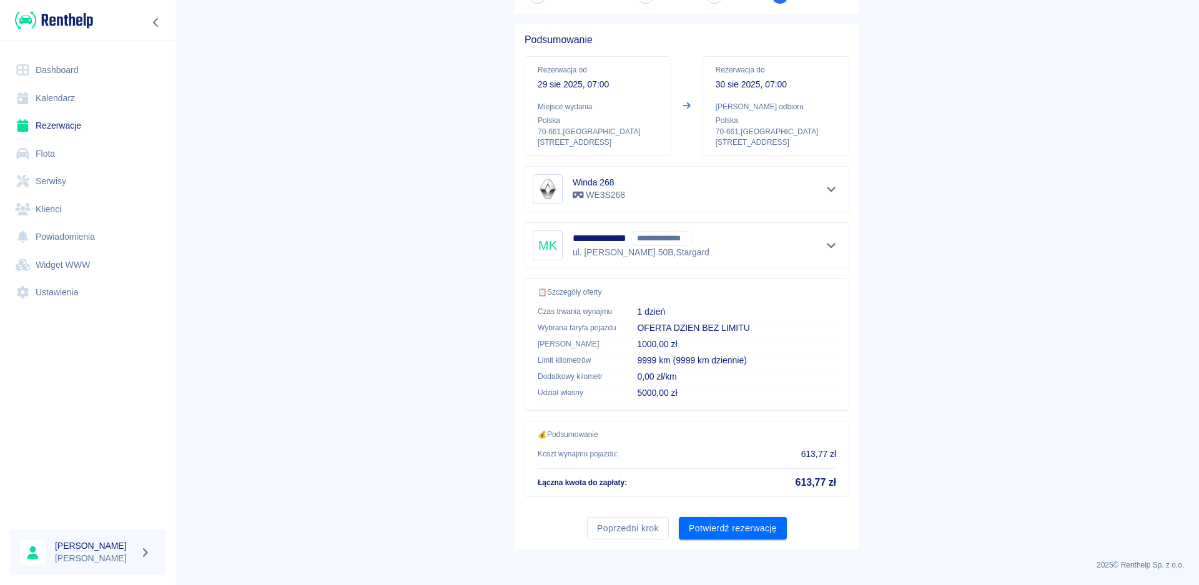
scroll to position [89, 0]
click at [728, 526] on button "Potwierdź rezerwację" at bounding box center [733, 527] width 108 height 23
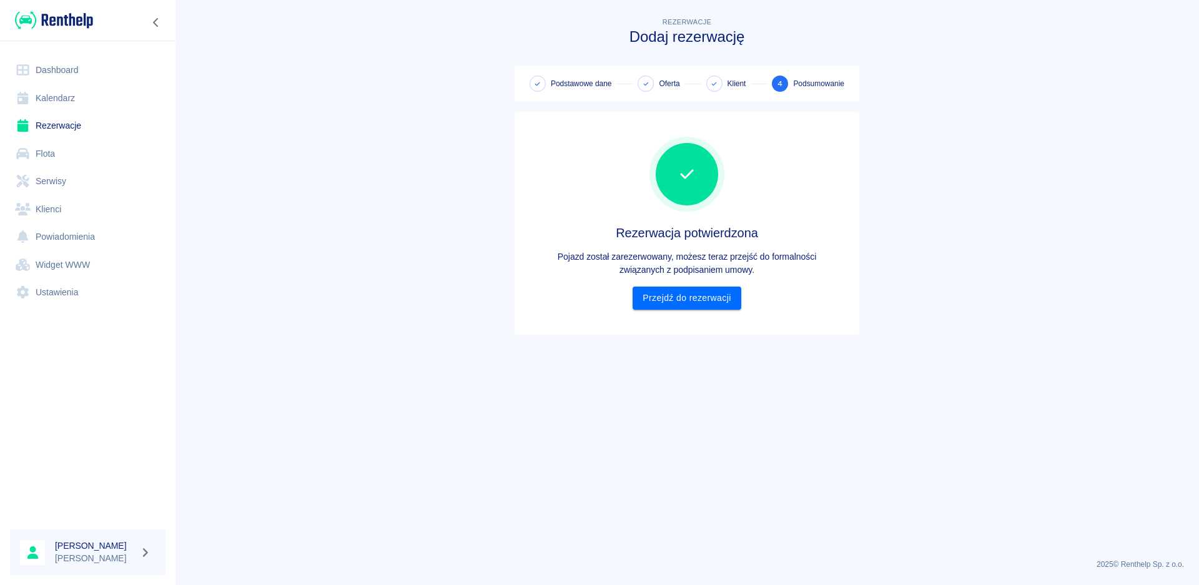
scroll to position [0, 0]
click at [714, 299] on link "Przejdź do rezerwacji" at bounding box center [686, 298] width 108 height 23
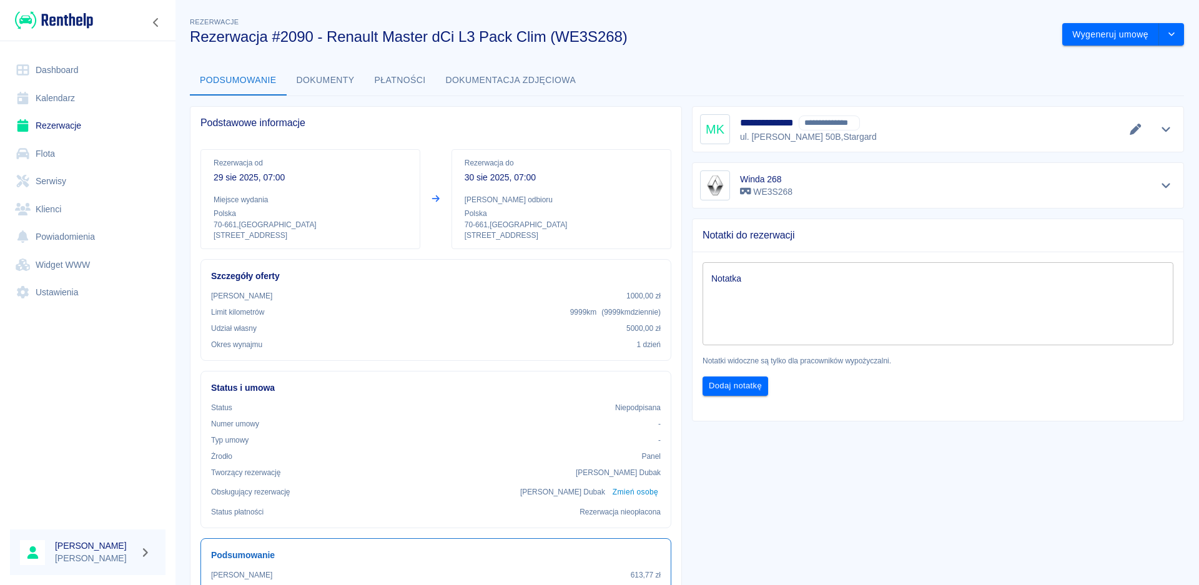
click at [63, 65] on link "Dashboard" at bounding box center [87, 70] width 155 height 28
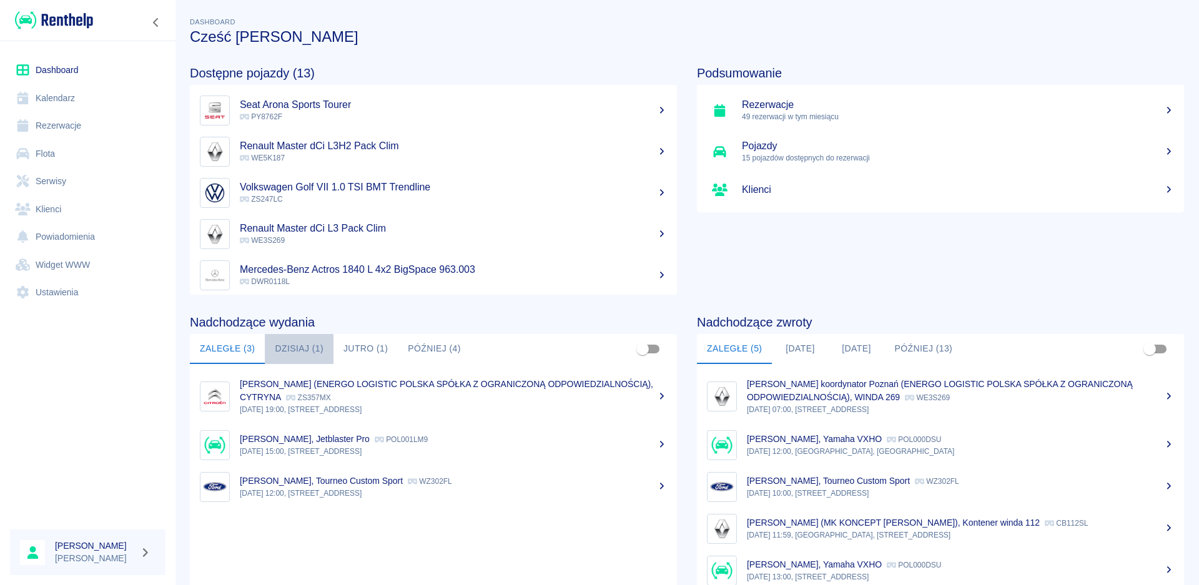
click at [303, 350] on button "Dzisiaj (1)" at bounding box center [299, 349] width 69 height 30
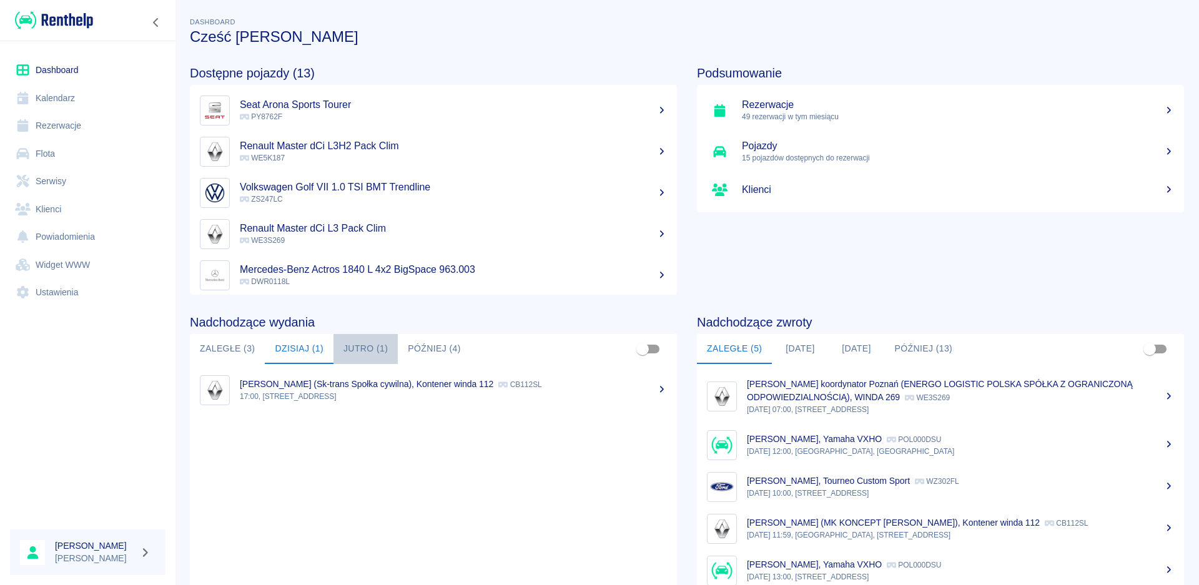
click at [347, 343] on button "Jutro (1)" at bounding box center [365, 349] width 64 height 30
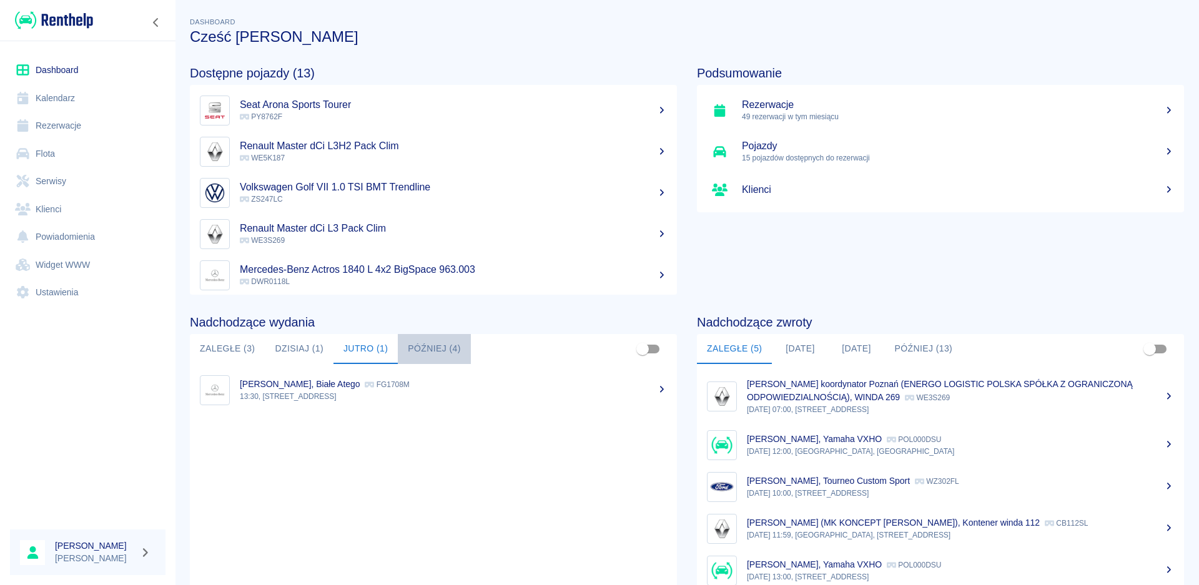
click at [416, 345] on button "Później (4)" at bounding box center [434, 349] width 73 height 30
